Goal: Task Accomplishment & Management: Manage account settings

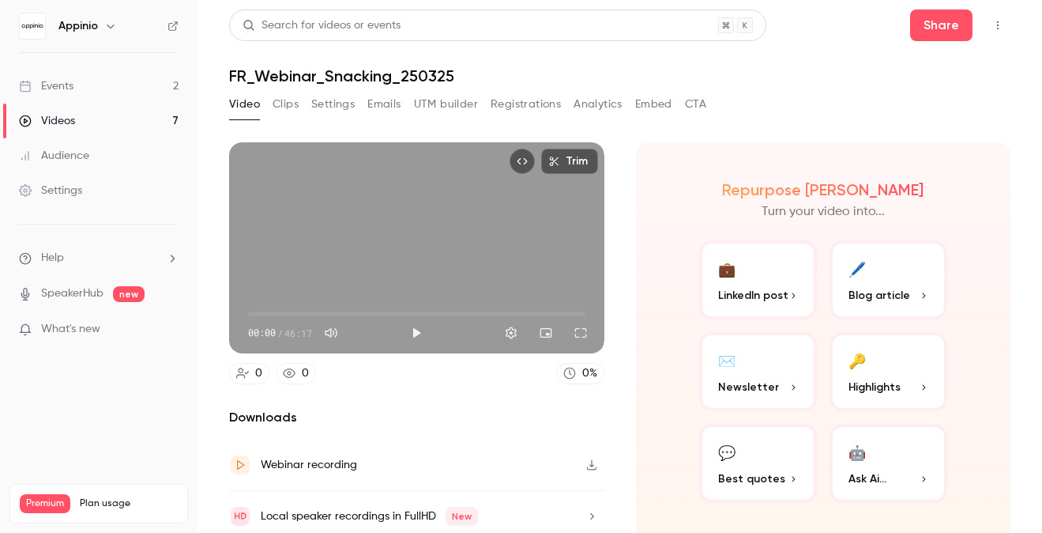
click at [137, 94] on link "Events 2" at bounding box center [99, 86] width 198 height 35
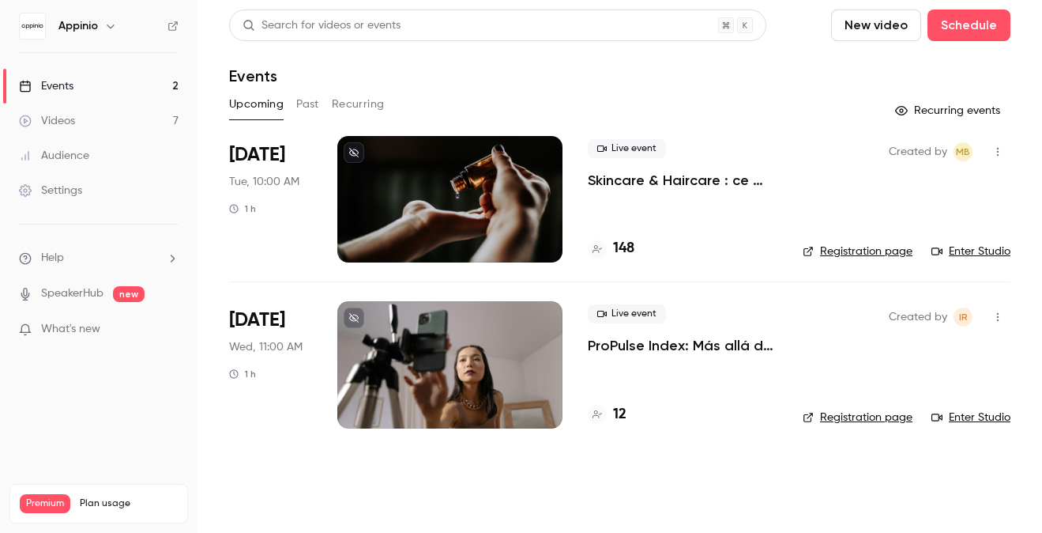
click at [659, 180] on p "Skincare & Haircare : ce que la Gen Z attend vraiment des marques" at bounding box center [683, 180] width 190 height 19
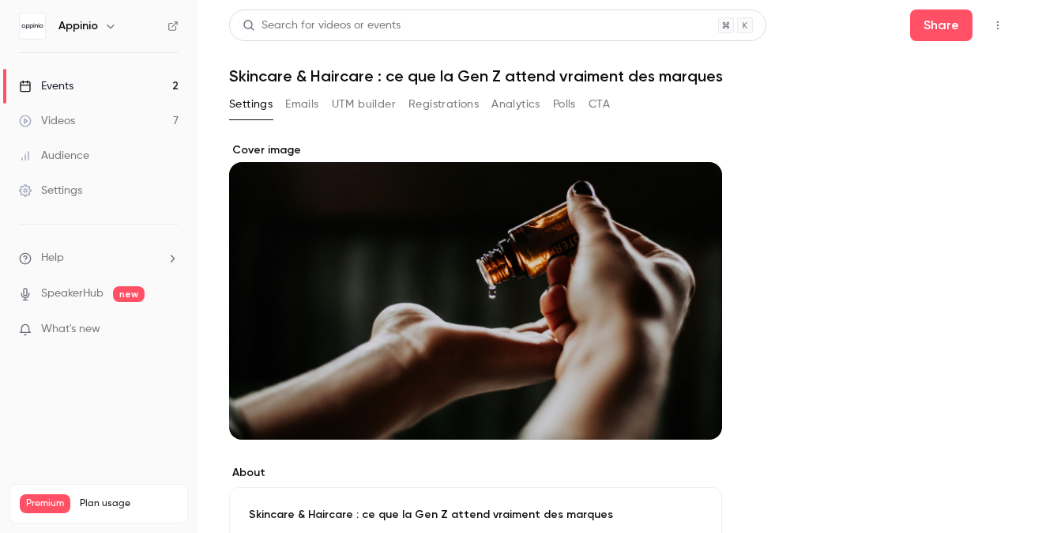
click at [437, 110] on button "Registrations" at bounding box center [444, 104] width 70 height 25
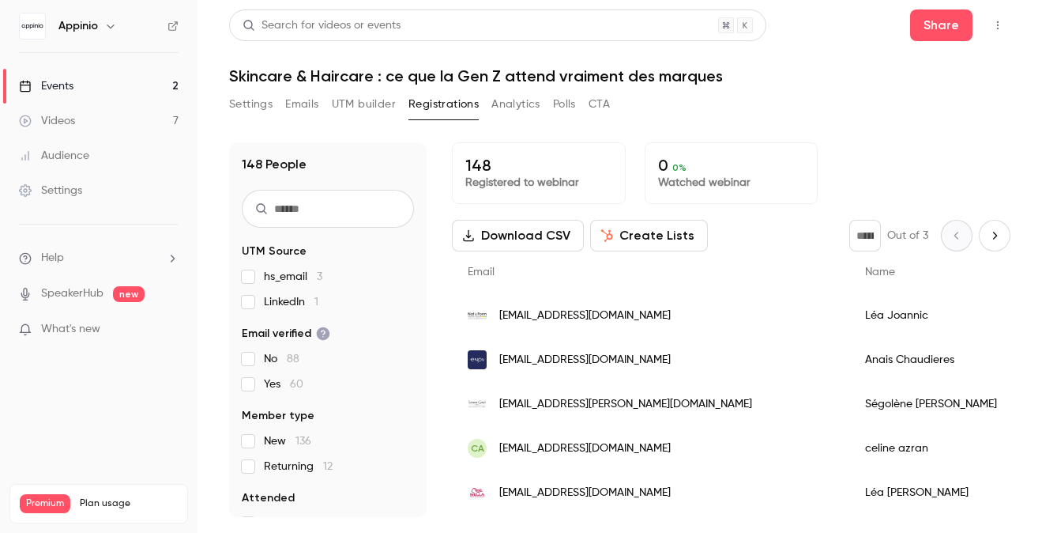
click at [612, 363] on span "[EMAIL_ADDRESS][DOMAIN_NAME]" at bounding box center [584, 360] width 171 height 17
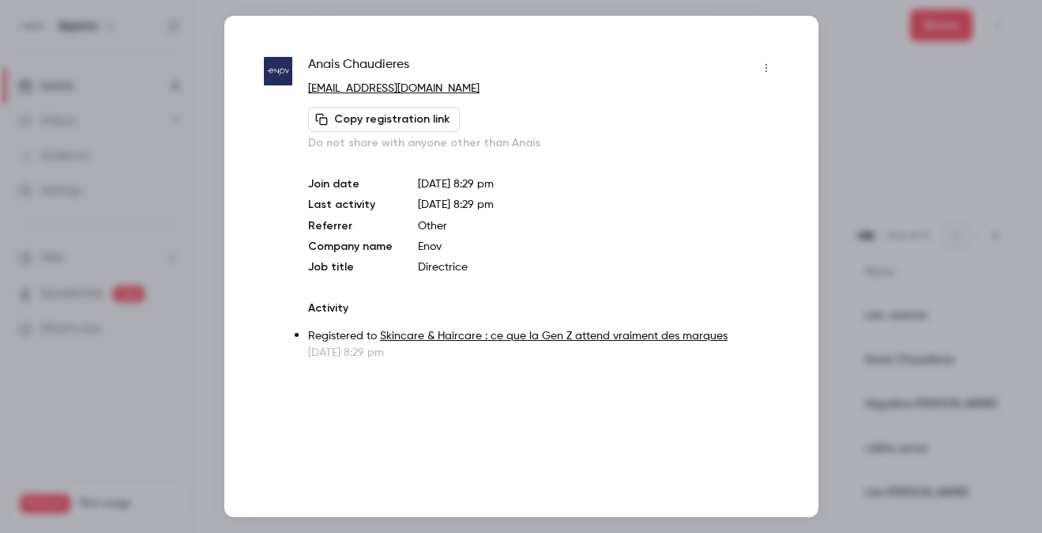
click at [764, 64] on icon "button" at bounding box center [766, 67] width 13 height 11
click at [630, 107] on icon at bounding box center [626, 108] width 13 height 13
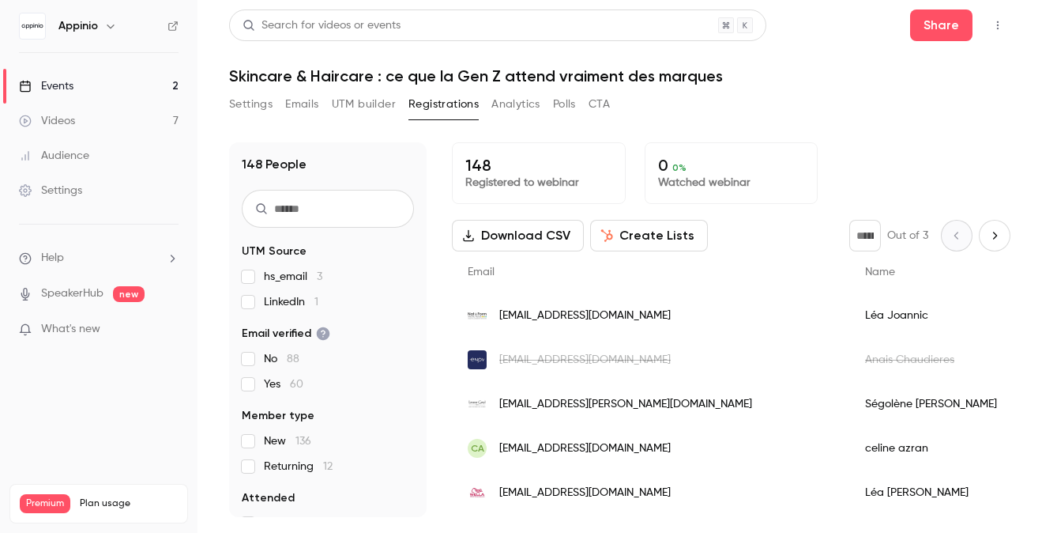
click at [994, 237] on icon "Next page" at bounding box center [994, 235] width 17 height 13
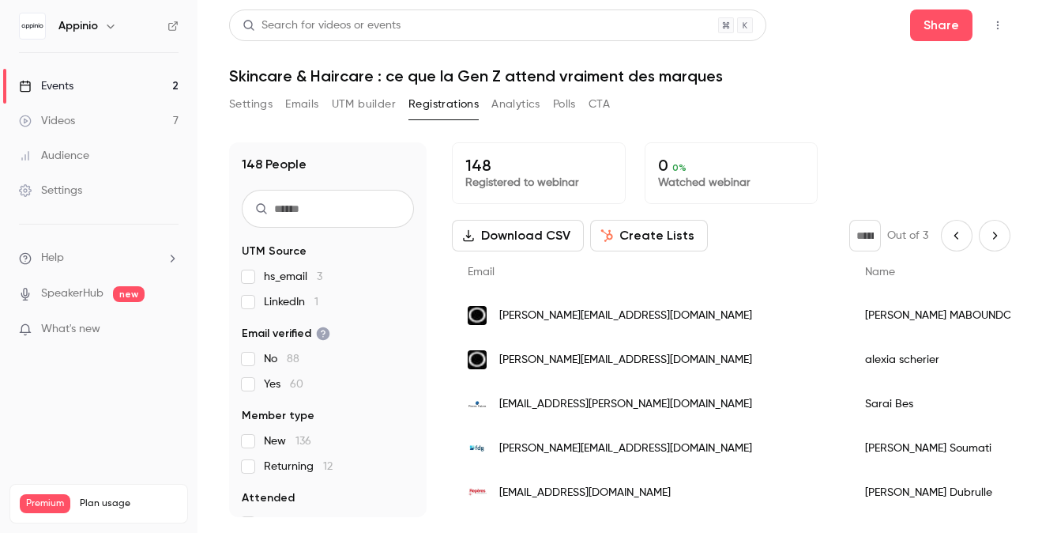
click at [990, 236] on icon "Next page" at bounding box center [994, 235] width 17 height 13
type input "*"
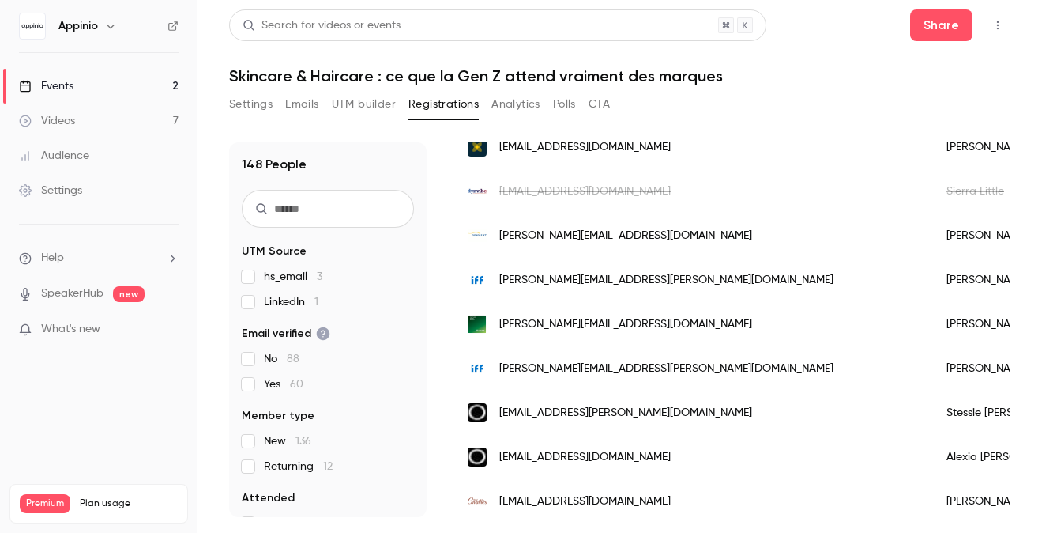
scroll to position [344, 0]
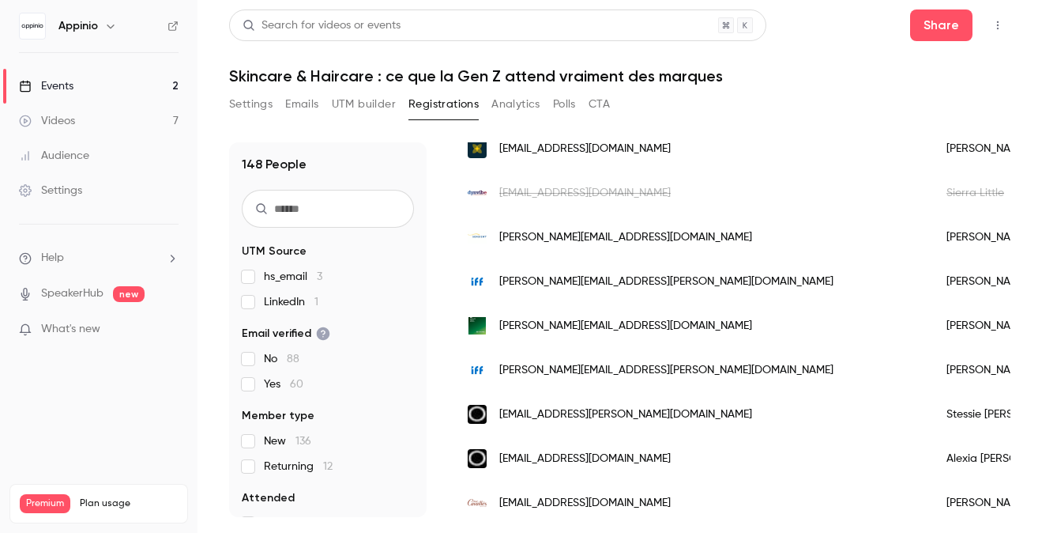
click at [602, 198] on div "[EMAIL_ADDRESS][DOMAIN_NAME]" at bounding box center [691, 193] width 479 height 44
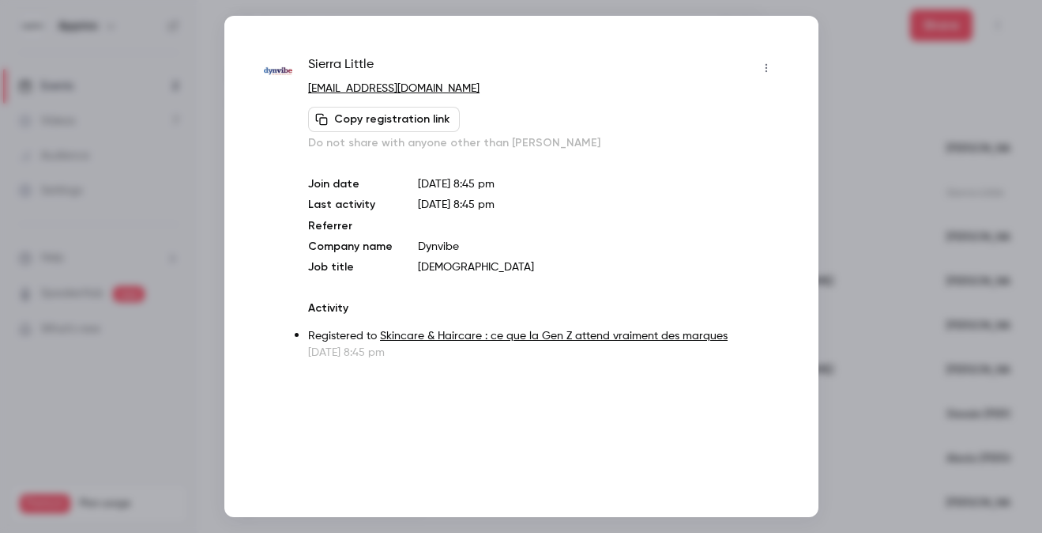
click at [763, 73] on button "button" at bounding box center [766, 67] width 25 height 25
click at [699, 111] on div "Unblock from all events" at bounding box center [707, 108] width 122 height 16
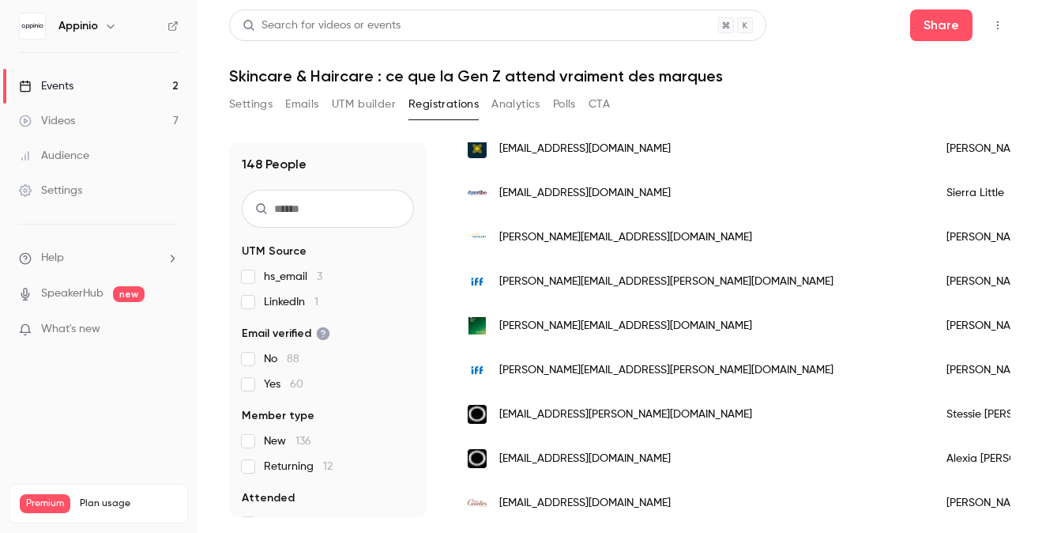
scroll to position [0, 0]
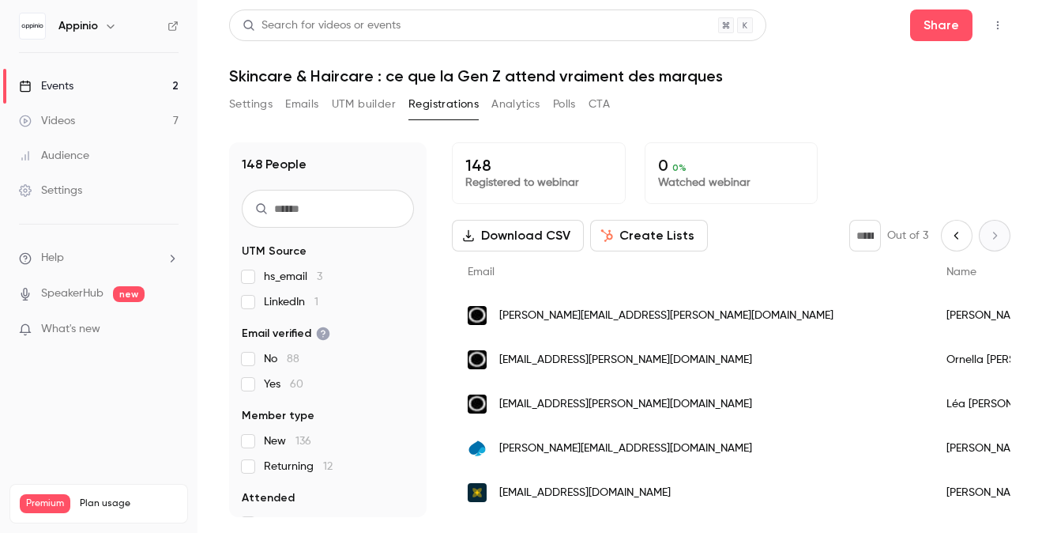
click at [81, 85] on link "Events 2" at bounding box center [99, 86] width 198 height 35
